Goal: Task Accomplishment & Management: Complete application form

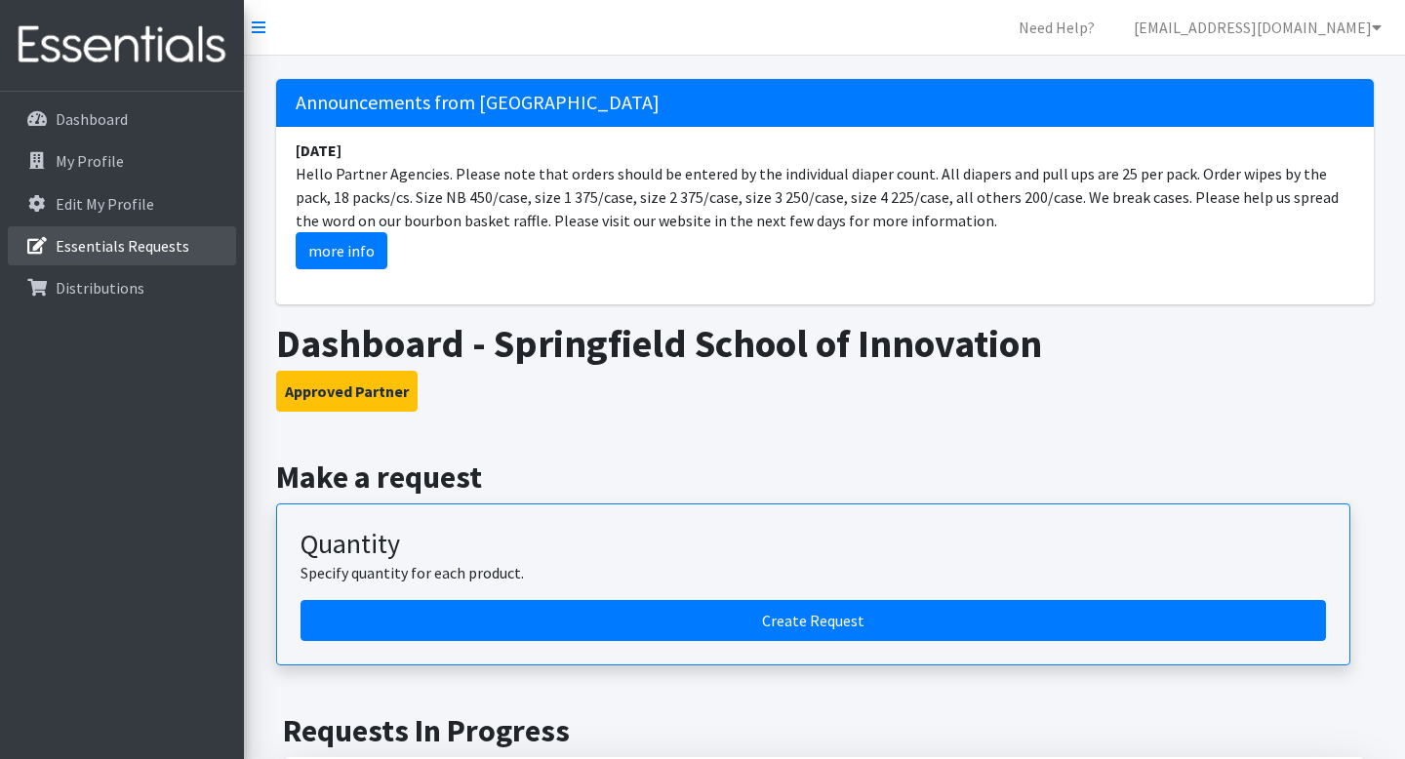
click at [146, 237] on p "Essentials Requests" at bounding box center [123, 246] width 134 height 20
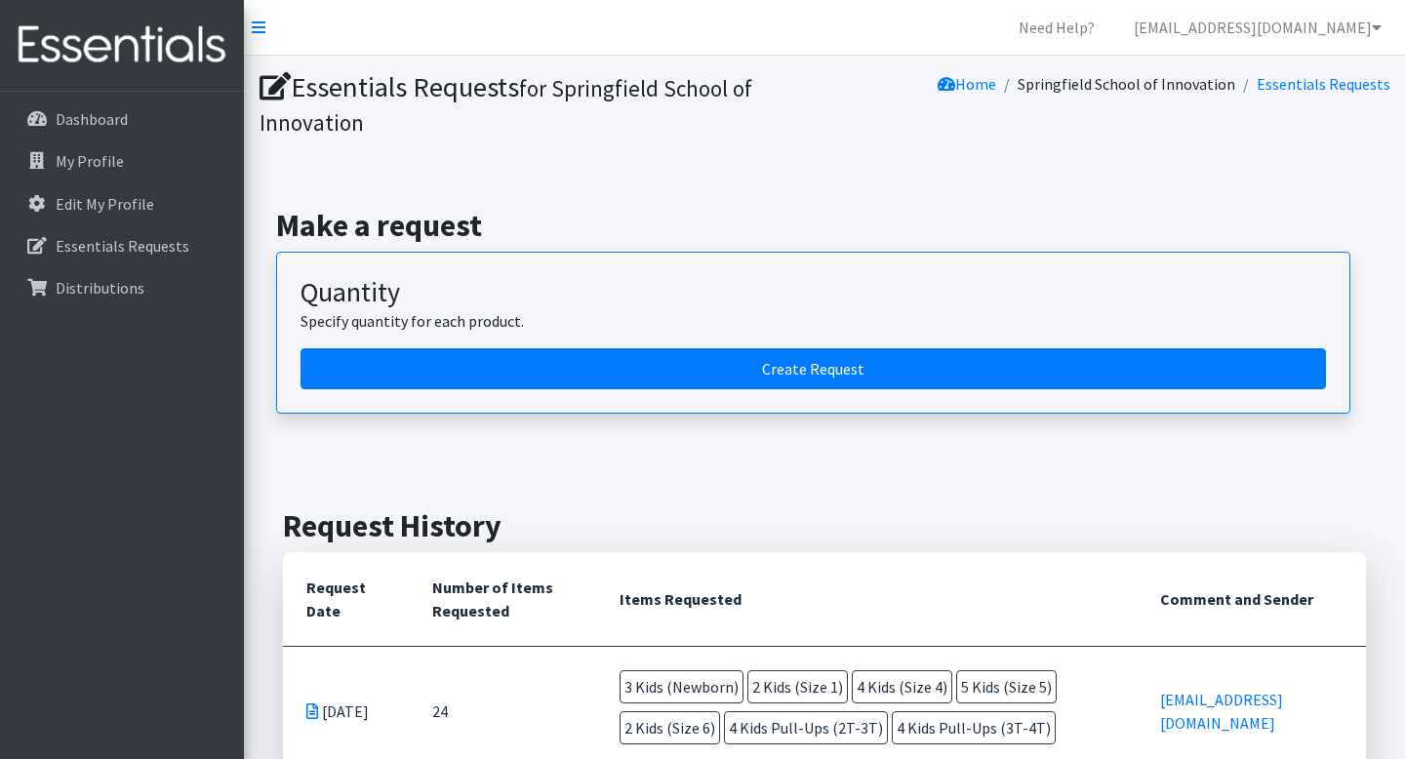
click at [1380, 176] on div "Make a request Quantity Specify quantity for each product. Create Request" at bounding box center [824, 310] width 1145 height 300
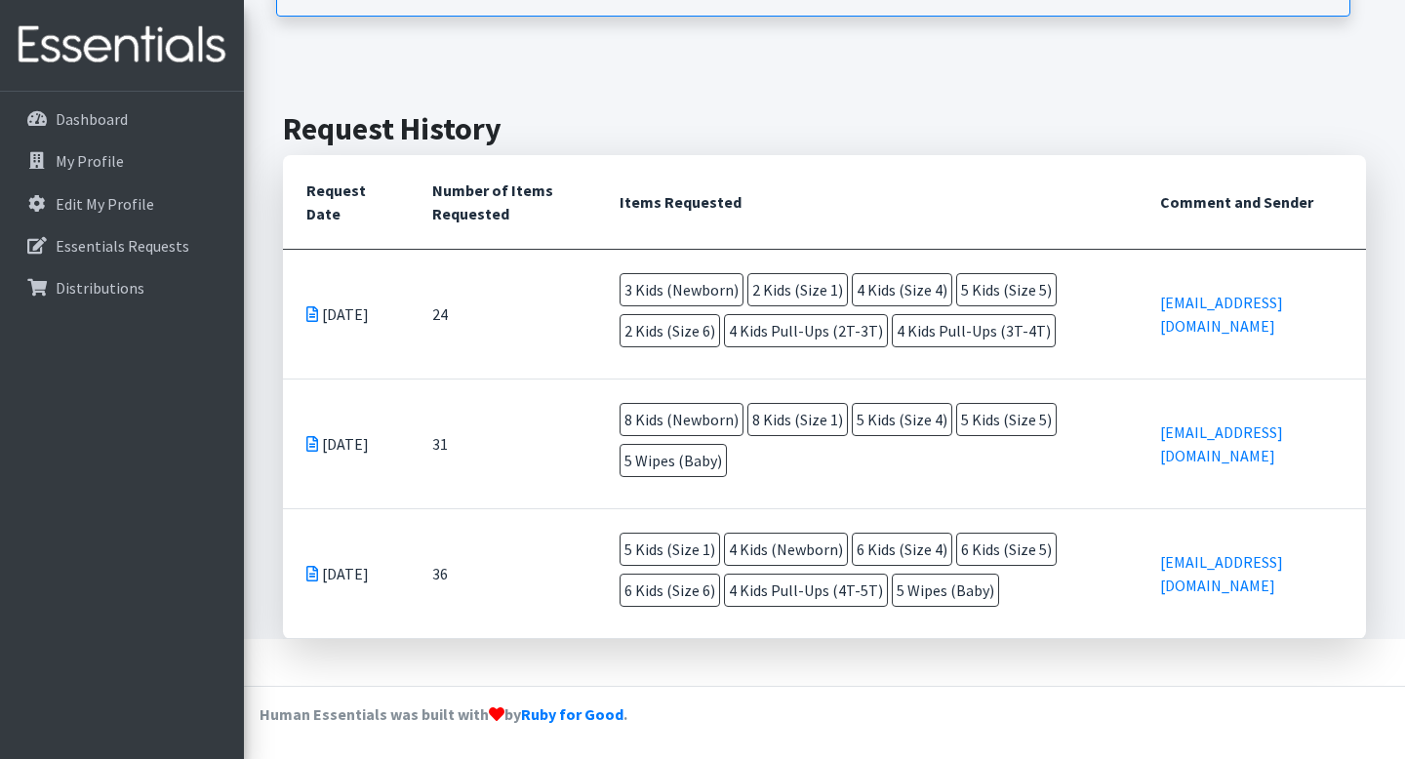
scroll to position [397, 0]
click at [93, 117] on p "Dashboard" at bounding box center [92, 119] width 72 height 20
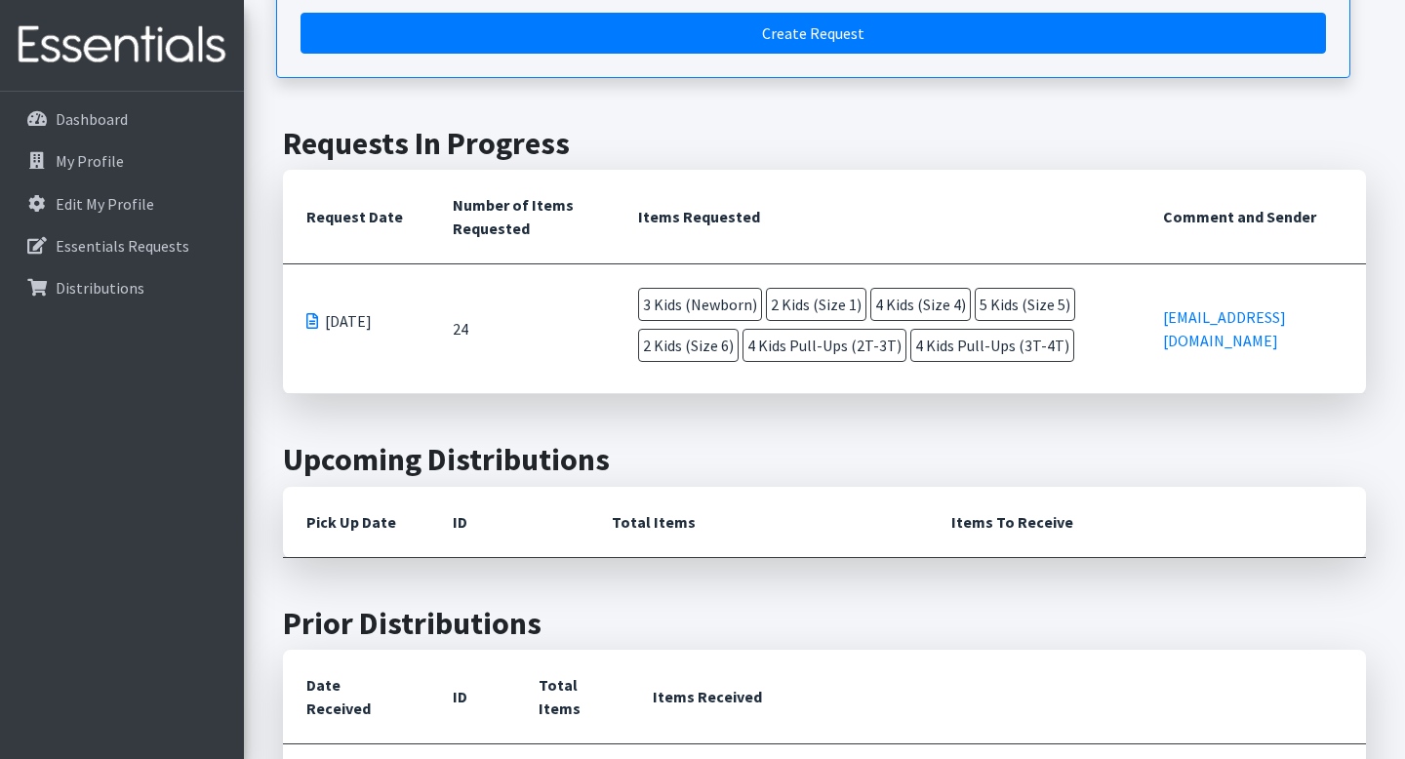
scroll to position [585, 0]
